Goal: Task Accomplishment & Management: Manage account settings

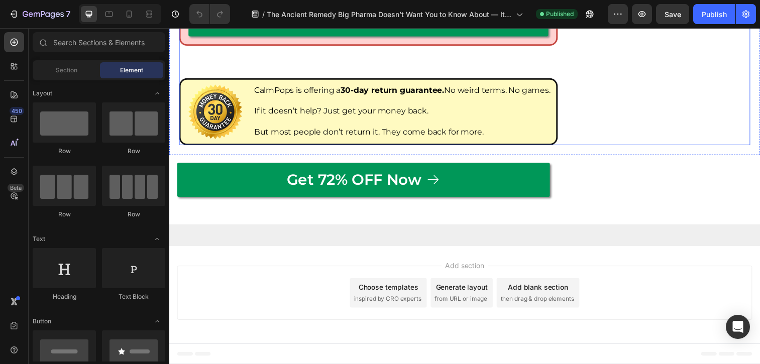
scroll to position [6313, 0]
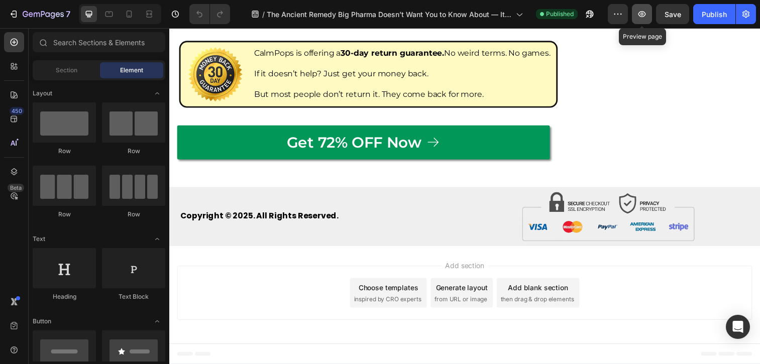
click at [637, 20] on button "button" at bounding box center [642, 14] width 20 height 20
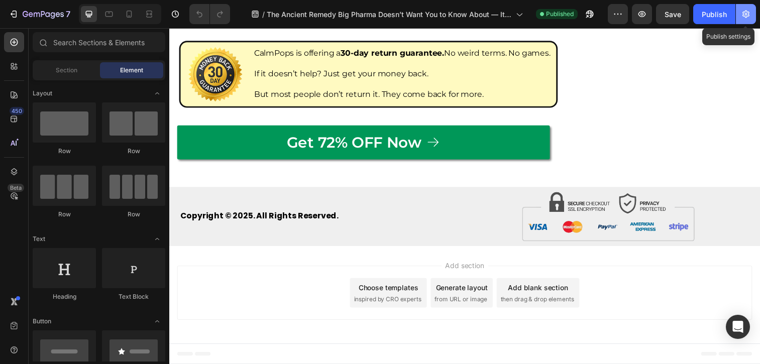
click at [744, 13] on icon "button" at bounding box center [746, 14] width 10 height 10
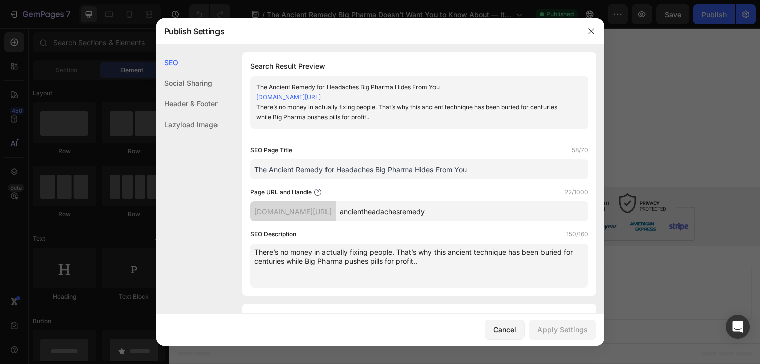
drag, startPoint x: 483, startPoint y: 216, endPoint x: 329, endPoint y: 207, distance: 154.0
click at [329, 207] on div "[DOMAIN_NAME][URL] ancientheadachesremedy" at bounding box center [419, 211] width 338 height 20
click at [430, 213] on input "ancientheadachesremedy" at bounding box center [462, 211] width 253 height 20
click at [496, 212] on input "ancientheadachesremedy" at bounding box center [462, 211] width 253 height 20
drag, startPoint x: 403, startPoint y: 211, endPoint x: 364, endPoint y: 206, distance: 39.6
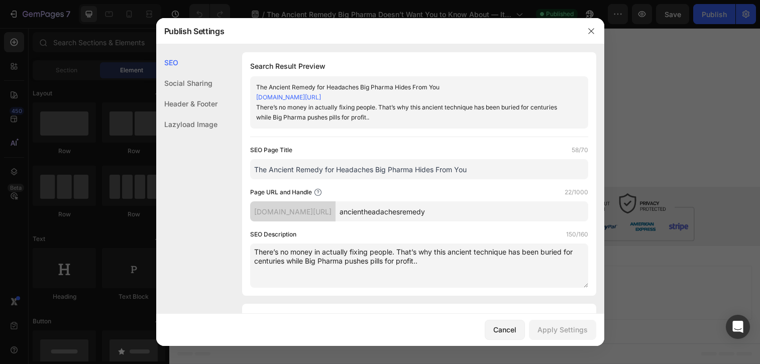
click at [364, 206] on div "[DOMAIN_NAME][URL] ancientheadachesremedy" at bounding box center [419, 211] width 338 height 20
click at [416, 213] on input "headachesremedy" at bounding box center [462, 211] width 253 height 20
click at [555, 331] on div "Apply Settings" at bounding box center [563, 330] width 50 height 11
click at [412, 215] on input "headacheremedy" at bounding box center [462, 211] width 253 height 20
type input "headaches-remedy"
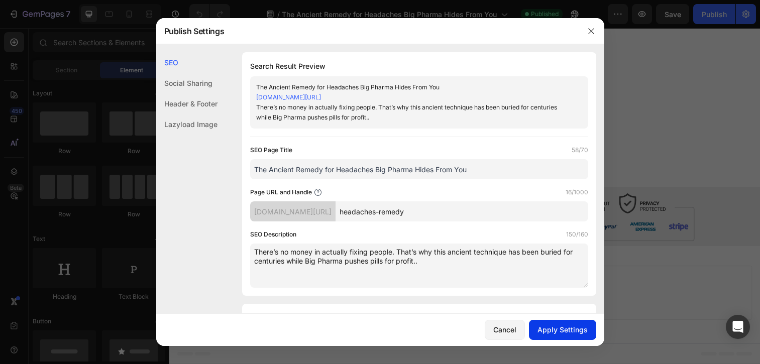
click at [549, 330] on div "Apply Settings" at bounding box center [563, 330] width 50 height 11
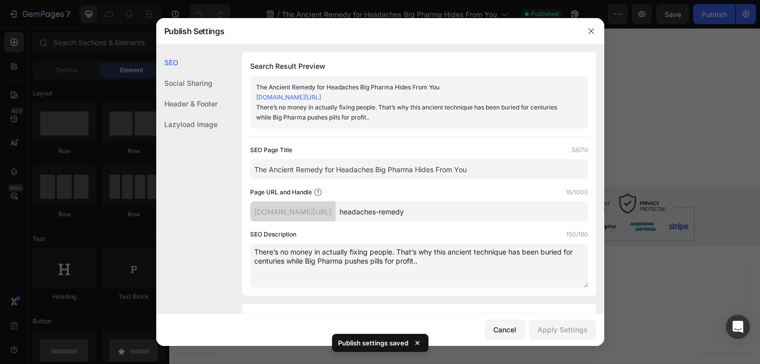
drag, startPoint x: 487, startPoint y: 213, endPoint x: 315, endPoint y: 213, distance: 171.3
click at [315, 213] on div "[DOMAIN_NAME][URL] headaches-remedy" at bounding box center [419, 211] width 338 height 20
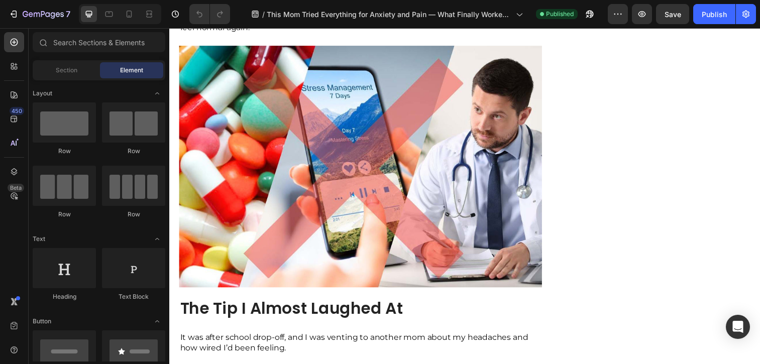
scroll to position [1060, 0]
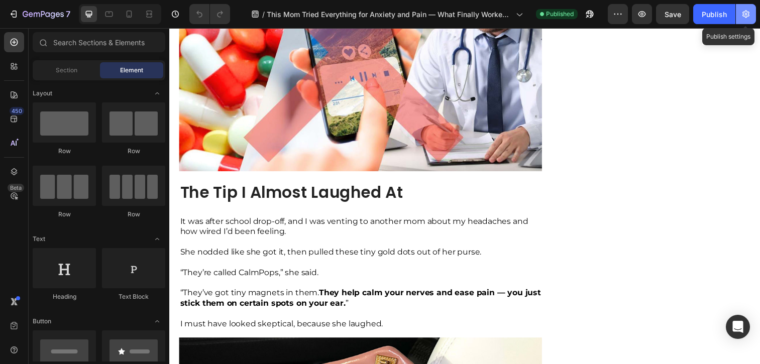
click at [749, 11] on icon "button" at bounding box center [746, 14] width 10 height 10
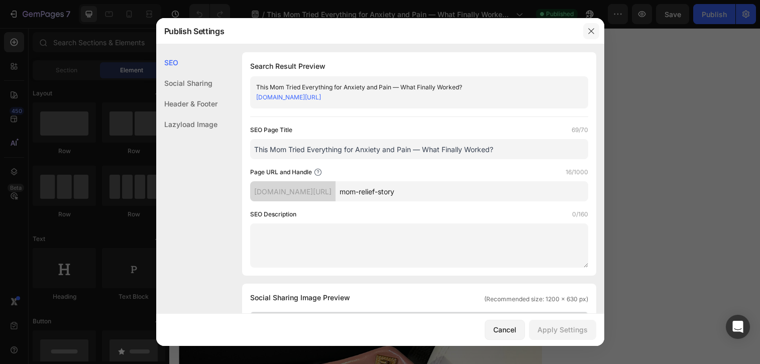
click at [590, 29] on icon "button" at bounding box center [591, 31] width 8 height 8
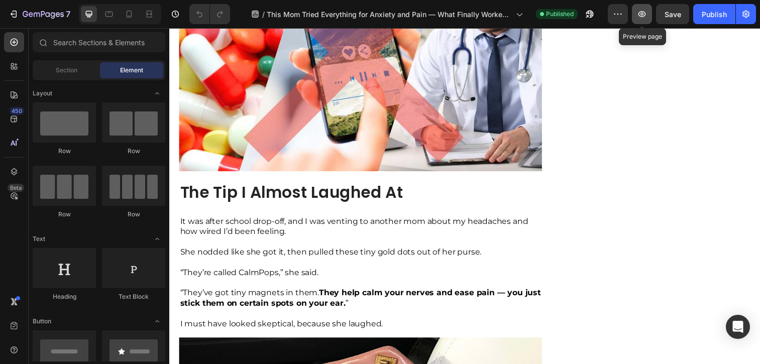
click at [649, 12] on button "button" at bounding box center [642, 14] width 20 height 20
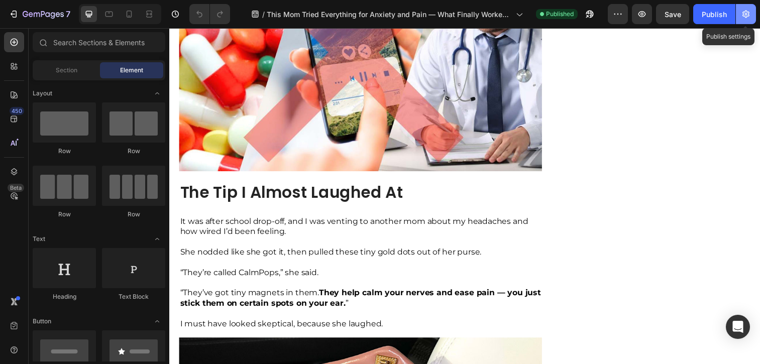
click at [742, 16] on icon "button" at bounding box center [746, 14] width 10 height 10
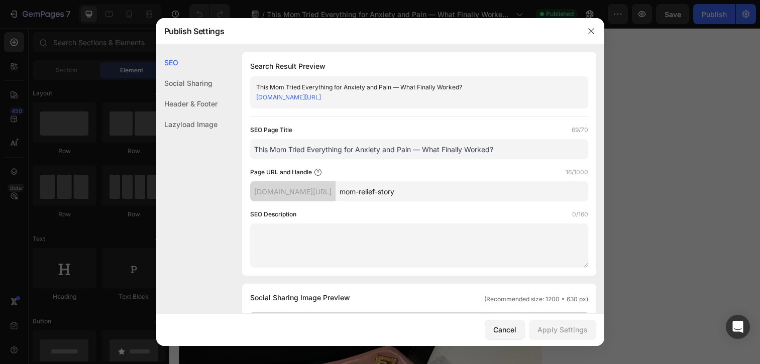
drag, startPoint x: 451, startPoint y: 190, endPoint x: 324, endPoint y: 185, distance: 126.7
click at [324, 185] on div "h0umh7-ga.myshopify.com/pages/ mom-relief-story" at bounding box center [419, 191] width 338 height 20
